Goal: Information Seeking & Learning: Learn about a topic

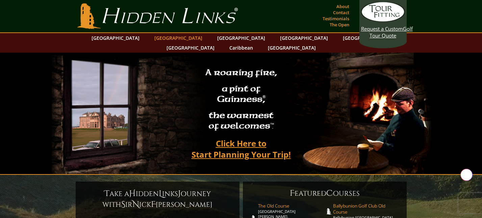
click at [169, 38] on link "[GEOGRAPHIC_DATA]" at bounding box center [178, 38] width 55 height 10
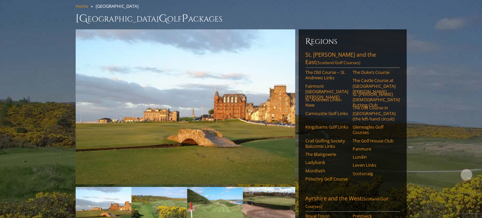
scroll to position [57, 0]
click at [358, 124] on link "Gleneagles Golf Courses" at bounding box center [373, 129] width 43 height 11
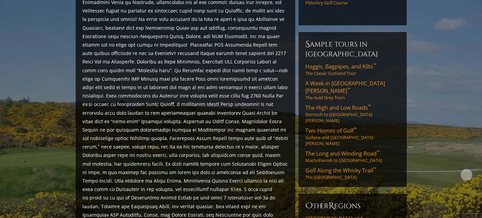
scroll to position [343, 0]
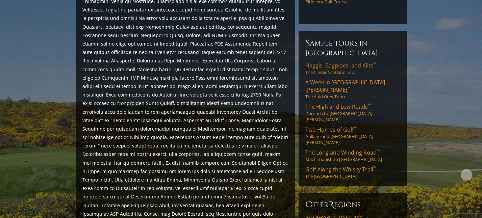
click at [345, 62] on link "Haggis, Bagpipes, and Kilts ™ The Classic Scotland Tour" at bounding box center [352, 69] width 95 height 14
click at [330, 79] on link "A Week in St. Andrews ™ The Auld Grey Toon" at bounding box center [352, 89] width 95 height 21
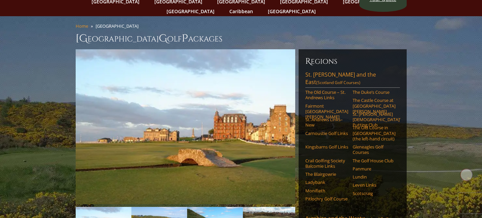
scroll to position [37, 0]
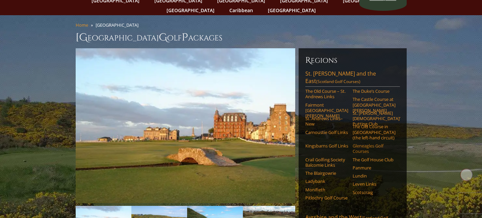
click at [358, 143] on link "Gleneagles Golf Courses" at bounding box center [373, 148] width 43 height 11
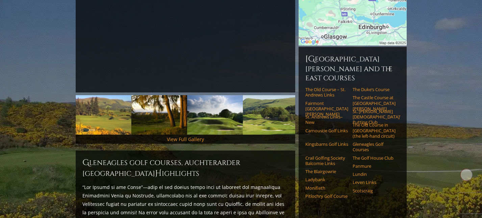
scroll to position [148, 0]
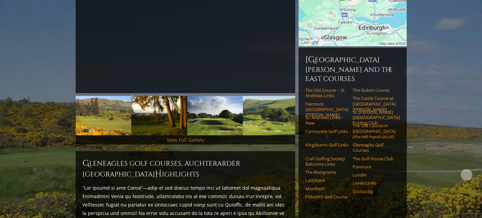
click at [176, 137] on link "View Full Gallery" at bounding box center [185, 140] width 37 height 6
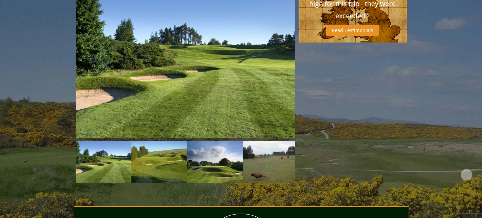
scroll to position [601, 0]
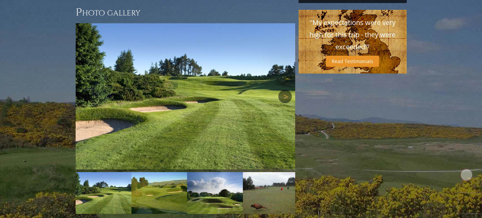
click at [288, 90] on link "Next" at bounding box center [285, 97] width 14 height 14
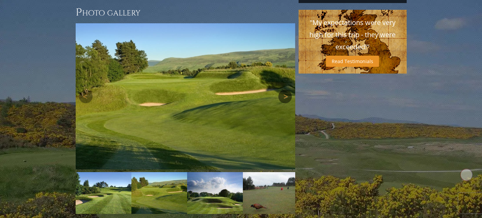
click at [288, 90] on link "Next" at bounding box center [285, 97] width 14 height 14
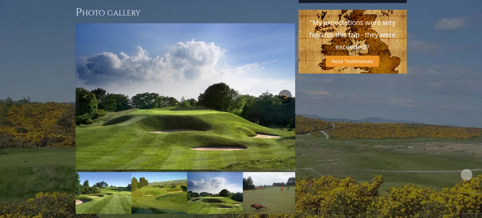
click at [288, 90] on link "Next" at bounding box center [285, 97] width 14 height 14
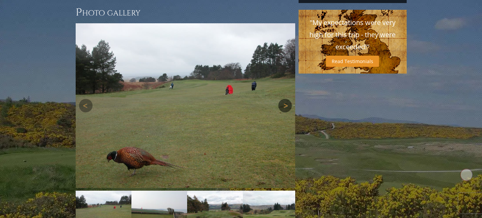
click at [286, 99] on link "Next" at bounding box center [285, 106] width 14 height 14
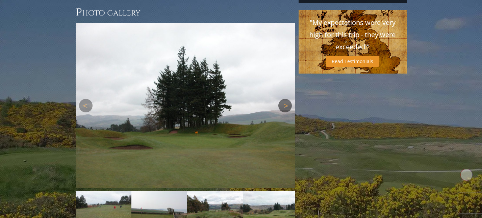
click at [286, 99] on link "Next" at bounding box center [285, 106] width 14 height 14
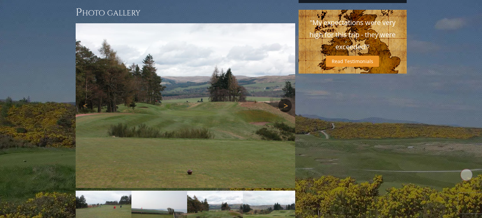
click at [286, 99] on link "Next" at bounding box center [285, 106] width 14 height 14
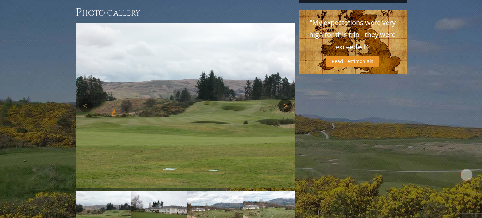
click at [286, 99] on link "Next" at bounding box center [285, 106] width 14 height 14
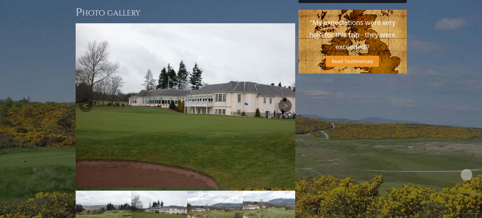
click at [286, 99] on link "Next" at bounding box center [285, 106] width 14 height 14
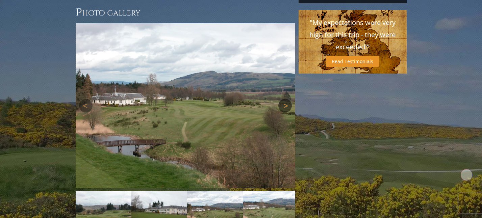
click at [286, 99] on link "Next" at bounding box center [285, 106] width 14 height 14
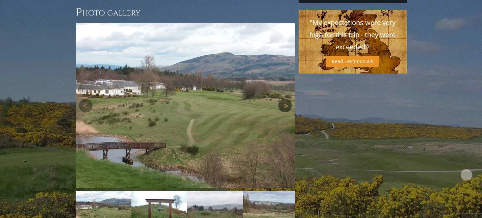
click at [286, 99] on link "Next" at bounding box center [285, 106] width 14 height 14
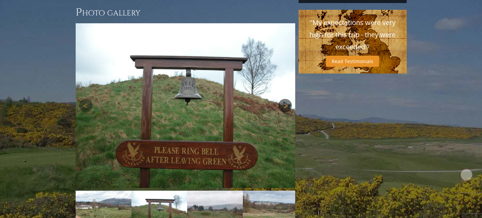
click at [286, 99] on link "Next" at bounding box center [285, 106] width 14 height 14
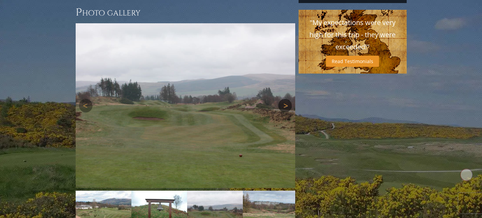
click at [286, 99] on link "Next" at bounding box center [285, 106] width 14 height 14
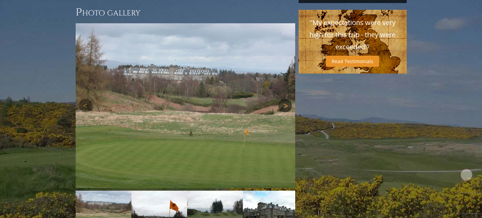
click at [286, 99] on link "Next" at bounding box center [285, 106] width 14 height 14
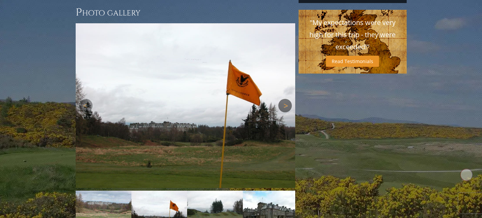
click at [286, 99] on link "Next" at bounding box center [285, 106] width 14 height 14
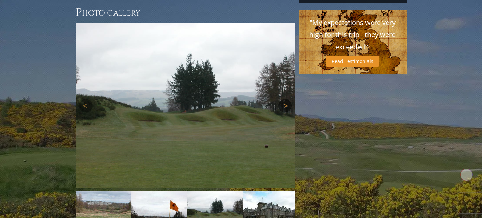
click at [286, 99] on link "Next" at bounding box center [285, 106] width 14 height 14
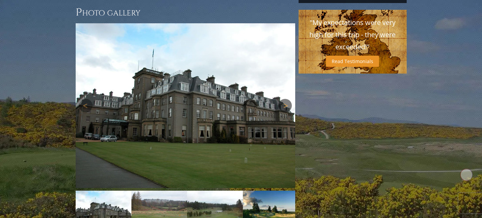
click at [286, 99] on link "Next" at bounding box center [285, 106] width 14 height 14
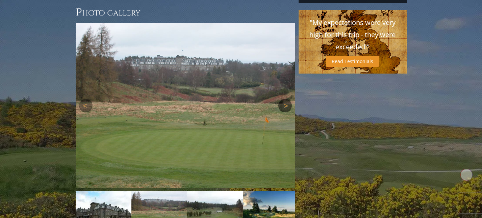
click at [286, 99] on link "Next" at bounding box center [285, 106] width 14 height 14
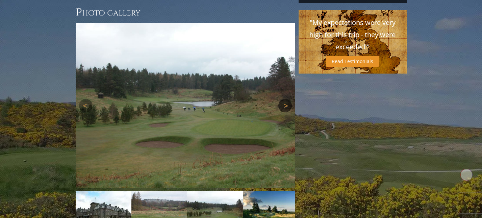
click at [286, 99] on link "Next" at bounding box center [285, 106] width 14 height 14
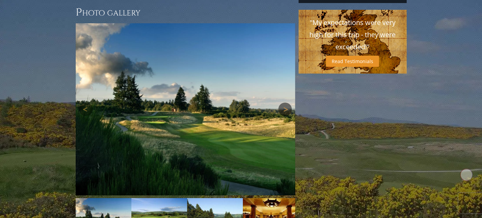
click at [286, 103] on link "Next" at bounding box center [285, 110] width 14 height 14
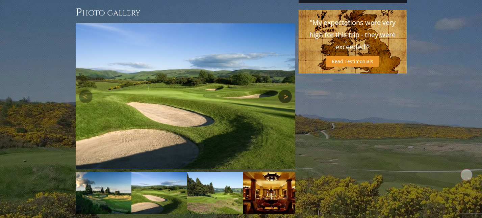
click at [286, 90] on link "Next" at bounding box center [285, 97] width 14 height 14
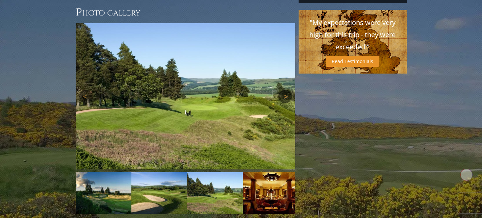
click at [286, 90] on link "Next" at bounding box center [285, 97] width 14 height 14
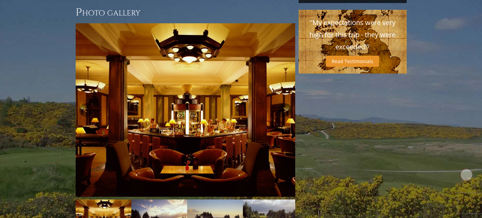
click at [286, 84] on div "Next" at bounding box center [185, 109] width 219 height 173
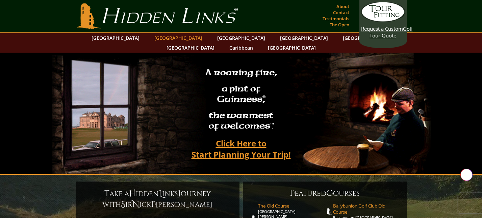
click at [168, 38] on link "[GEOGRAPHIC_DATA]" at bounding box center [178, 38] width 55 height 10
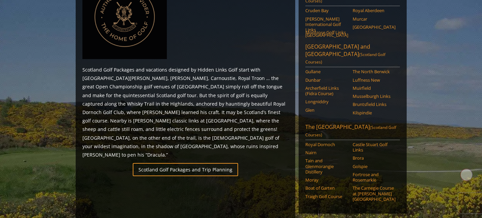
scroll to position [348, 0]
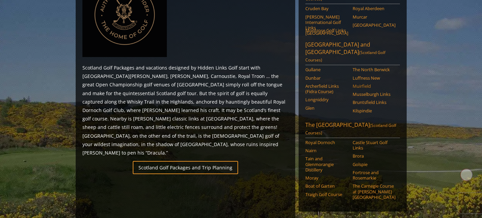
click at [362, 83] on link "Muirfield" at bounding box center [373, 85] width 43 height 5
